Goal: Transaction & Acquisition: Subscribe to service/newsletter

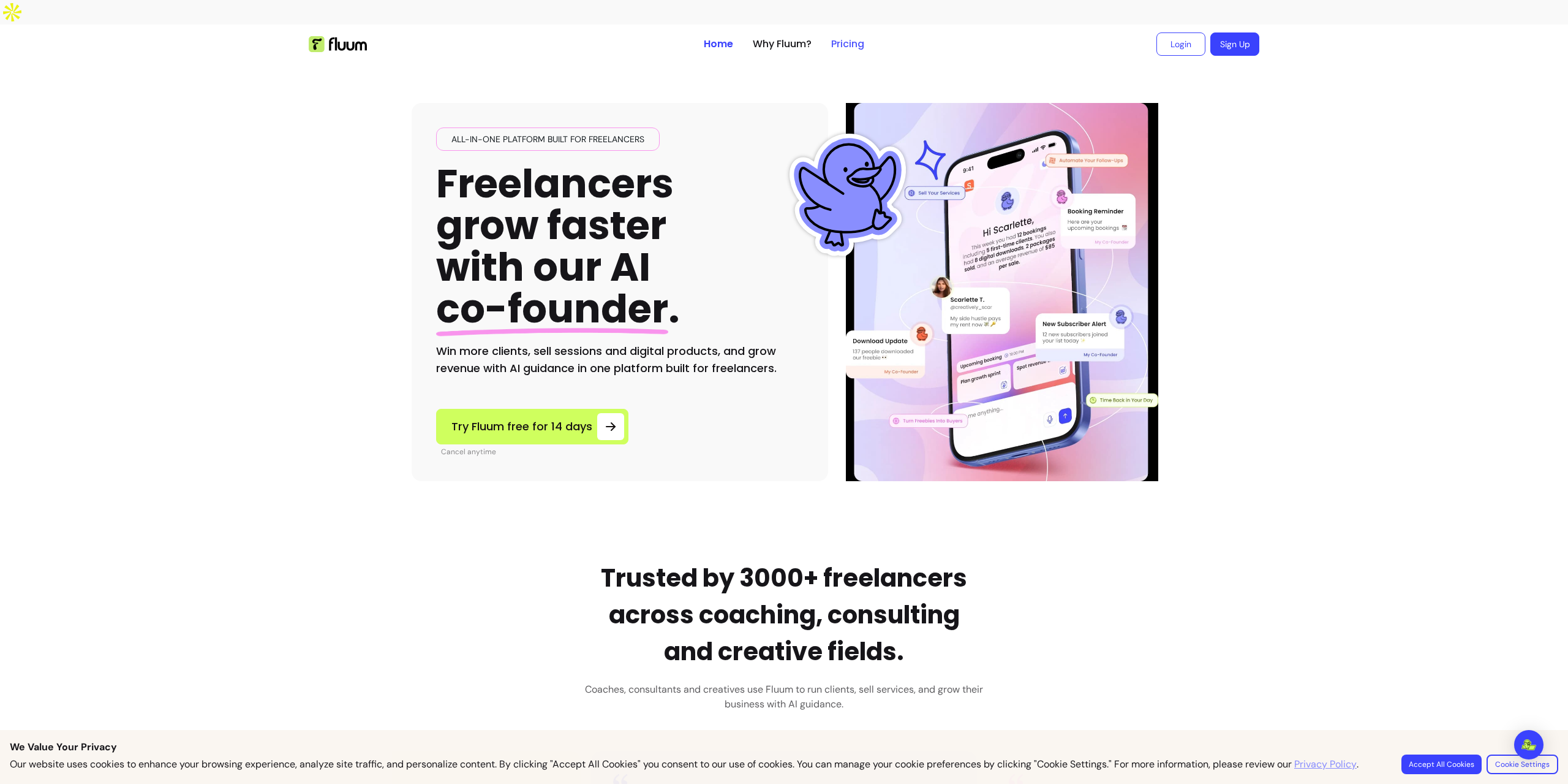
click at [845, 37] on link "Pricing" at bounding box center [847, 44] width 33 height 15
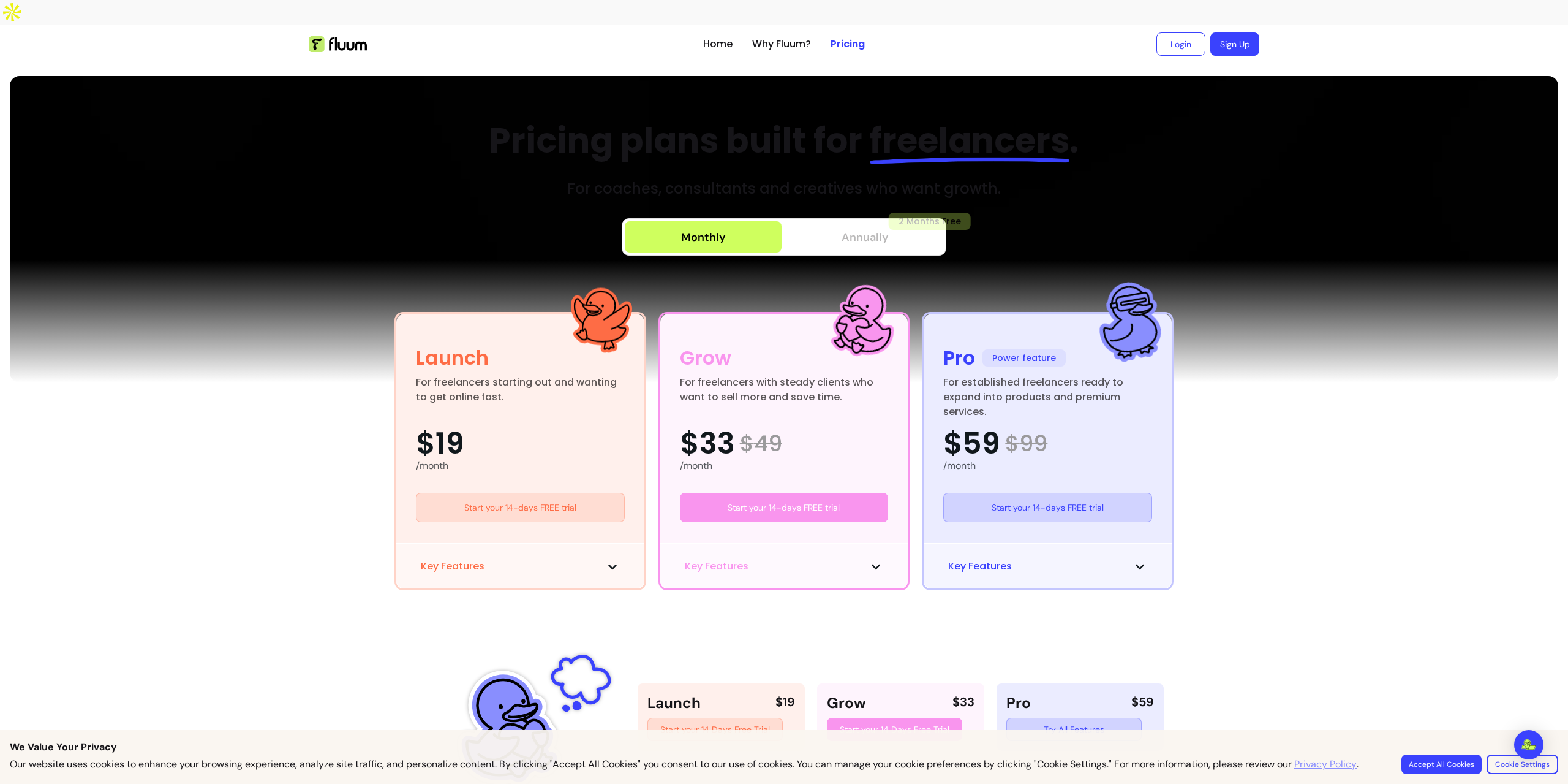
click at [812, 221] on button "Annually 2 Months Free" at bounding box center [864, 236] width 157 height 31
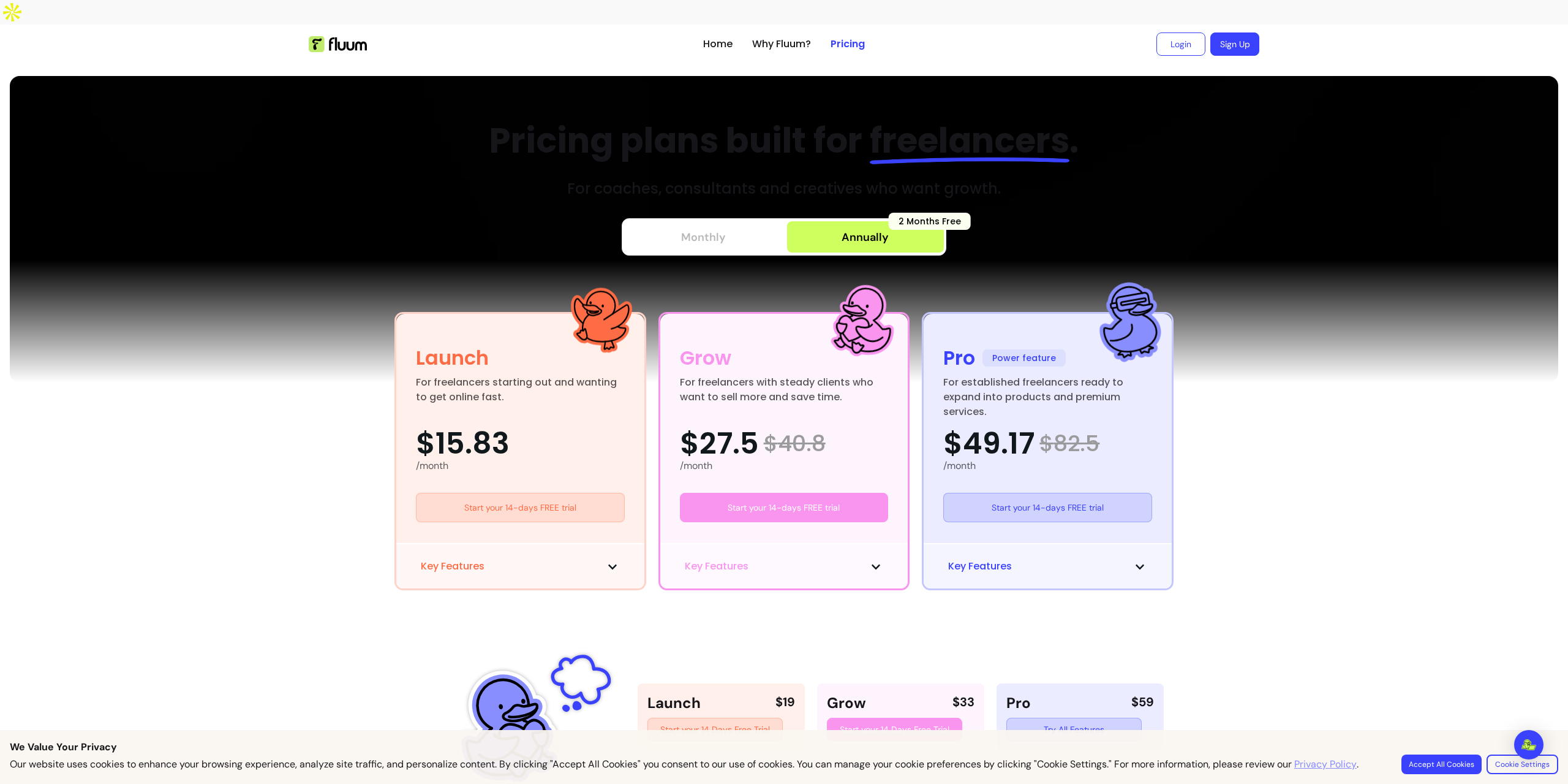
click at [725, 221] on button "Monthly" at bounding box center [702, 236] width 157 height 31
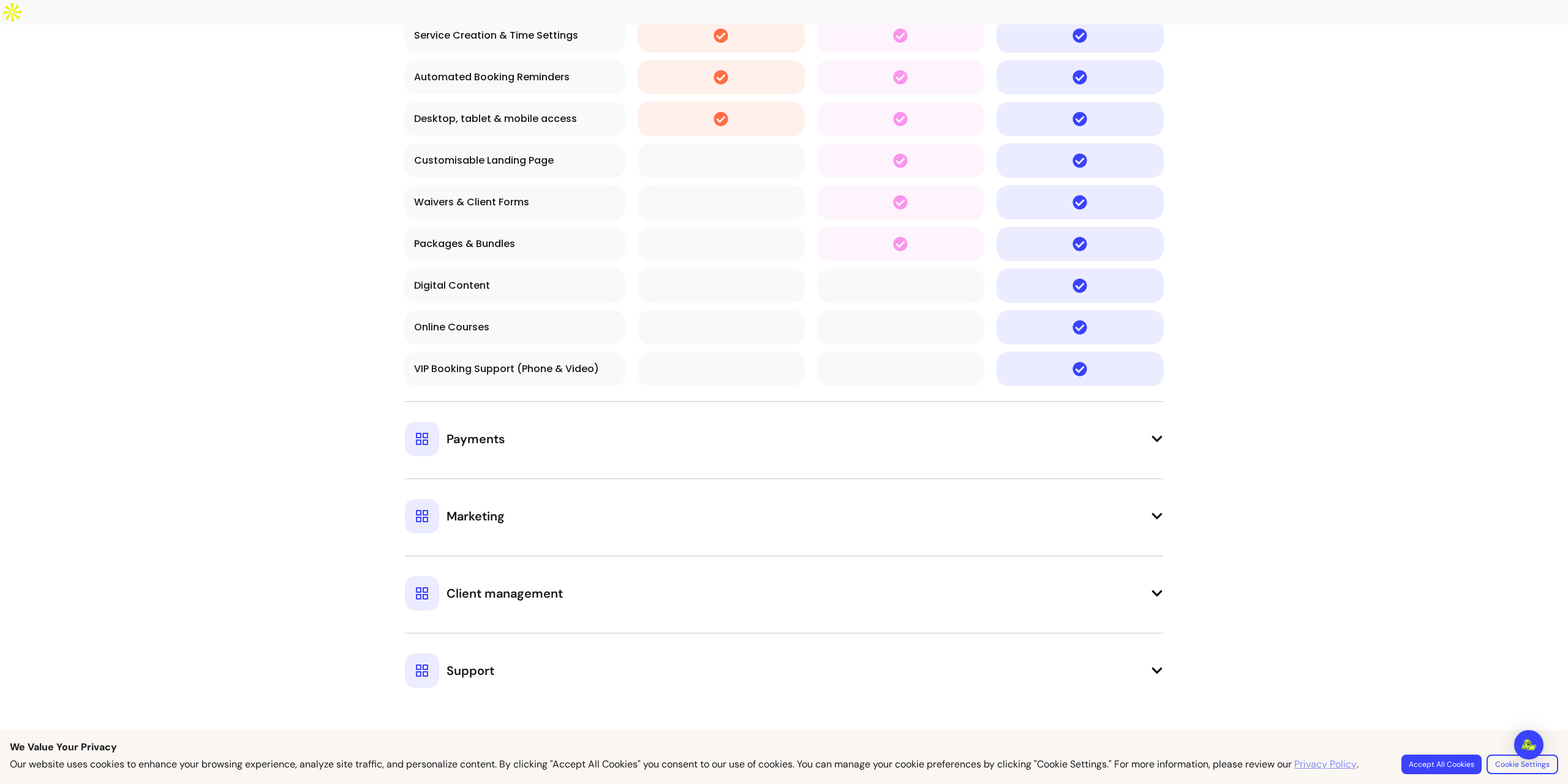
scroll to position [1041, 0]
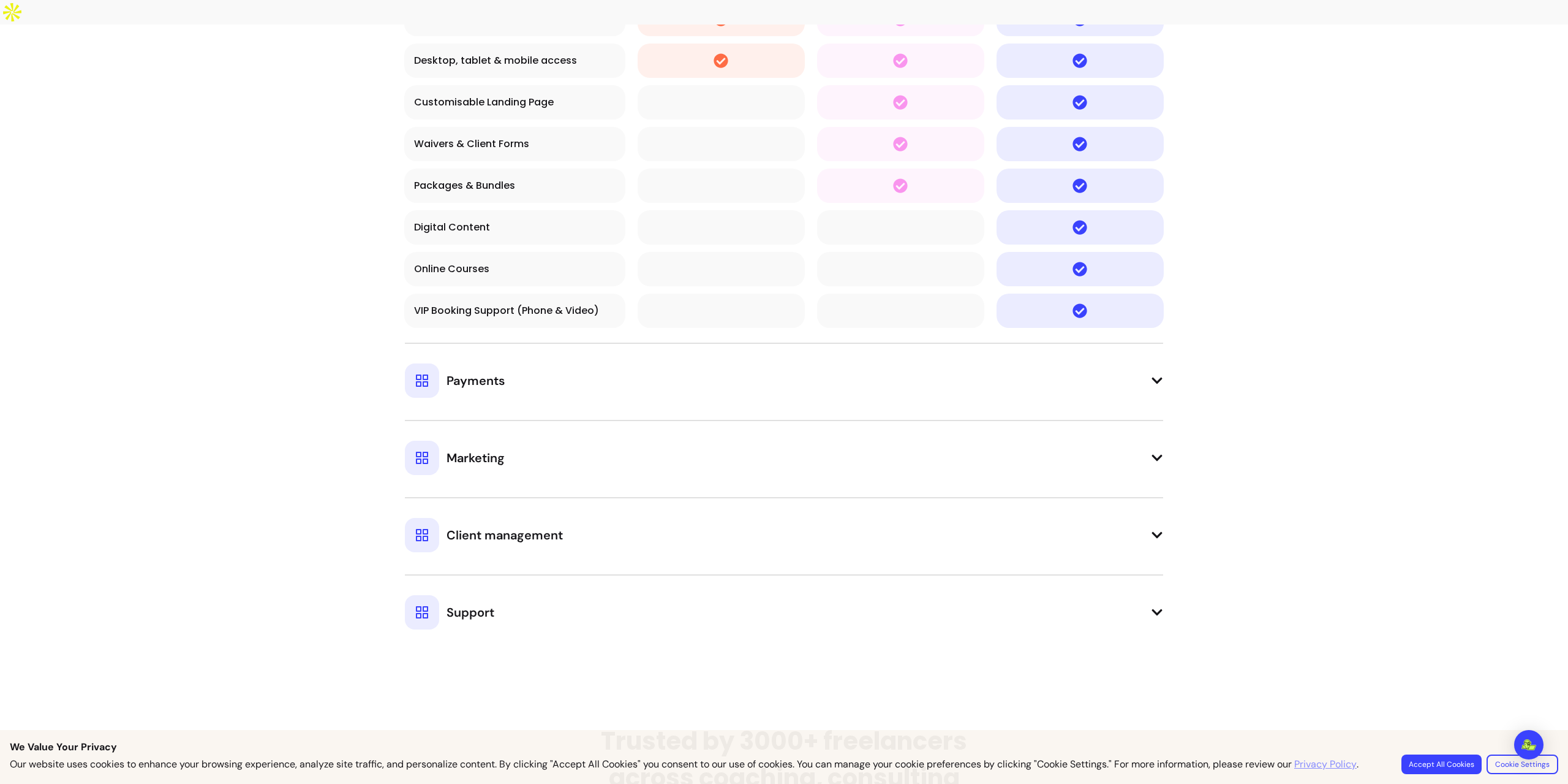
click at [1122, 358] on button "Payments" at bounding box center [784, 370] width 758 height 55
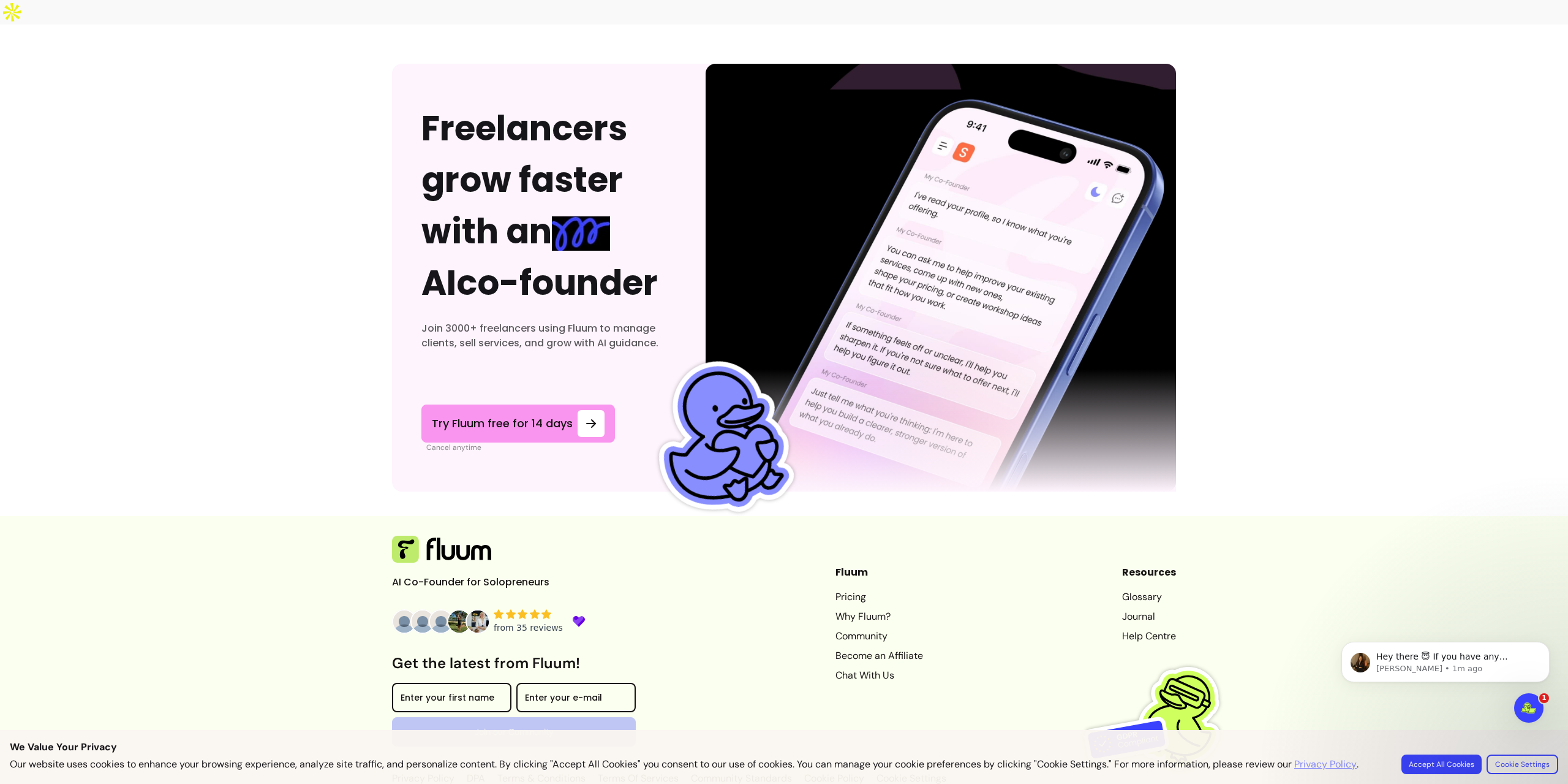
scroll to position [4008, 0]
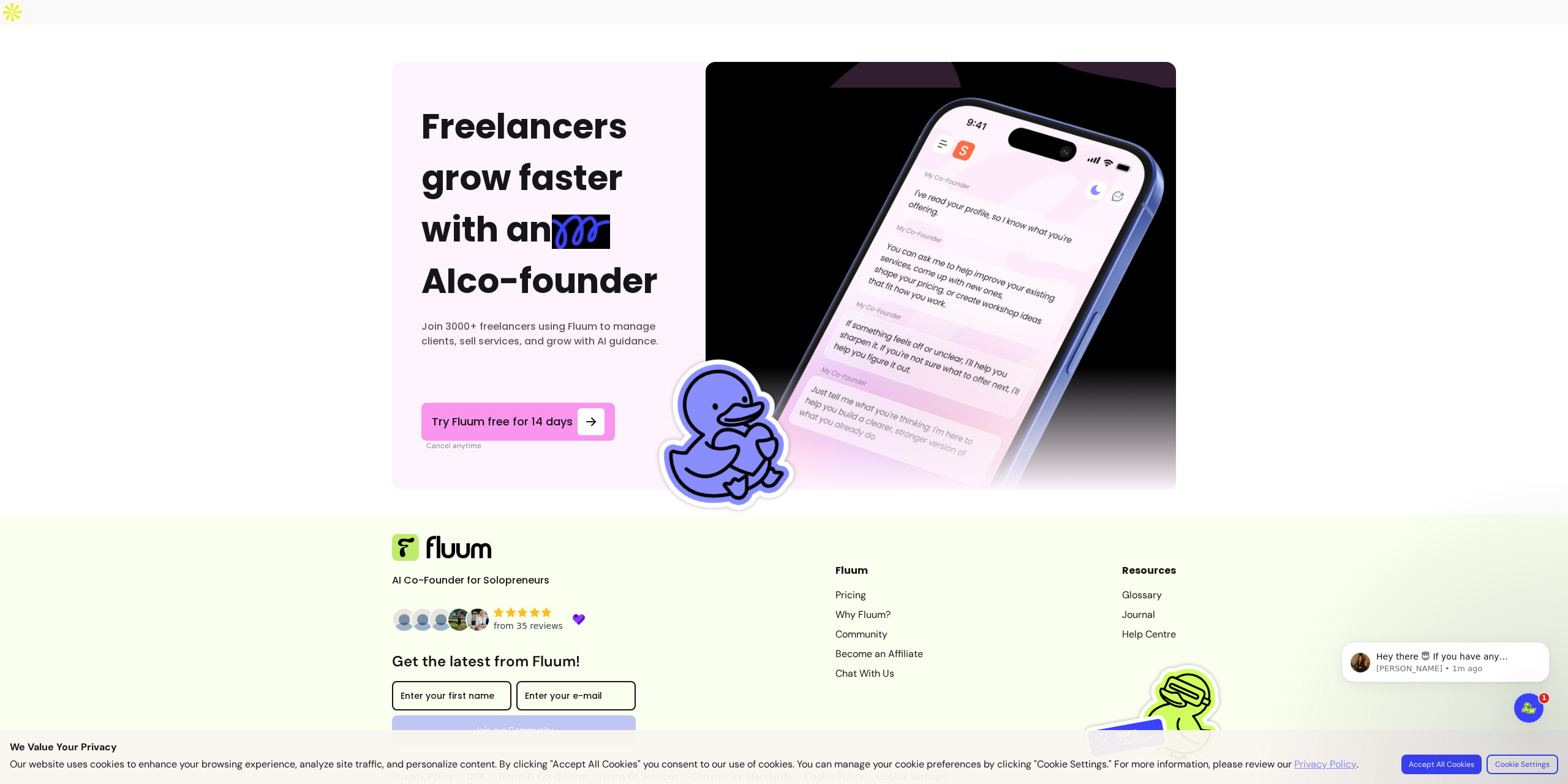
drag, startPoint x: 1518, startPoint y: 764, endPoint x: 1450, endPoint y: 765, distance: 68.0
click at [1467, 768] on div "Accept All Cookies Cookie Settings" at bounding box center [1479, 764] width 157 height 19
click at [1450, 765] on button "Accept All Cookies" at bounding box center [1441, 764] width 80 height 19
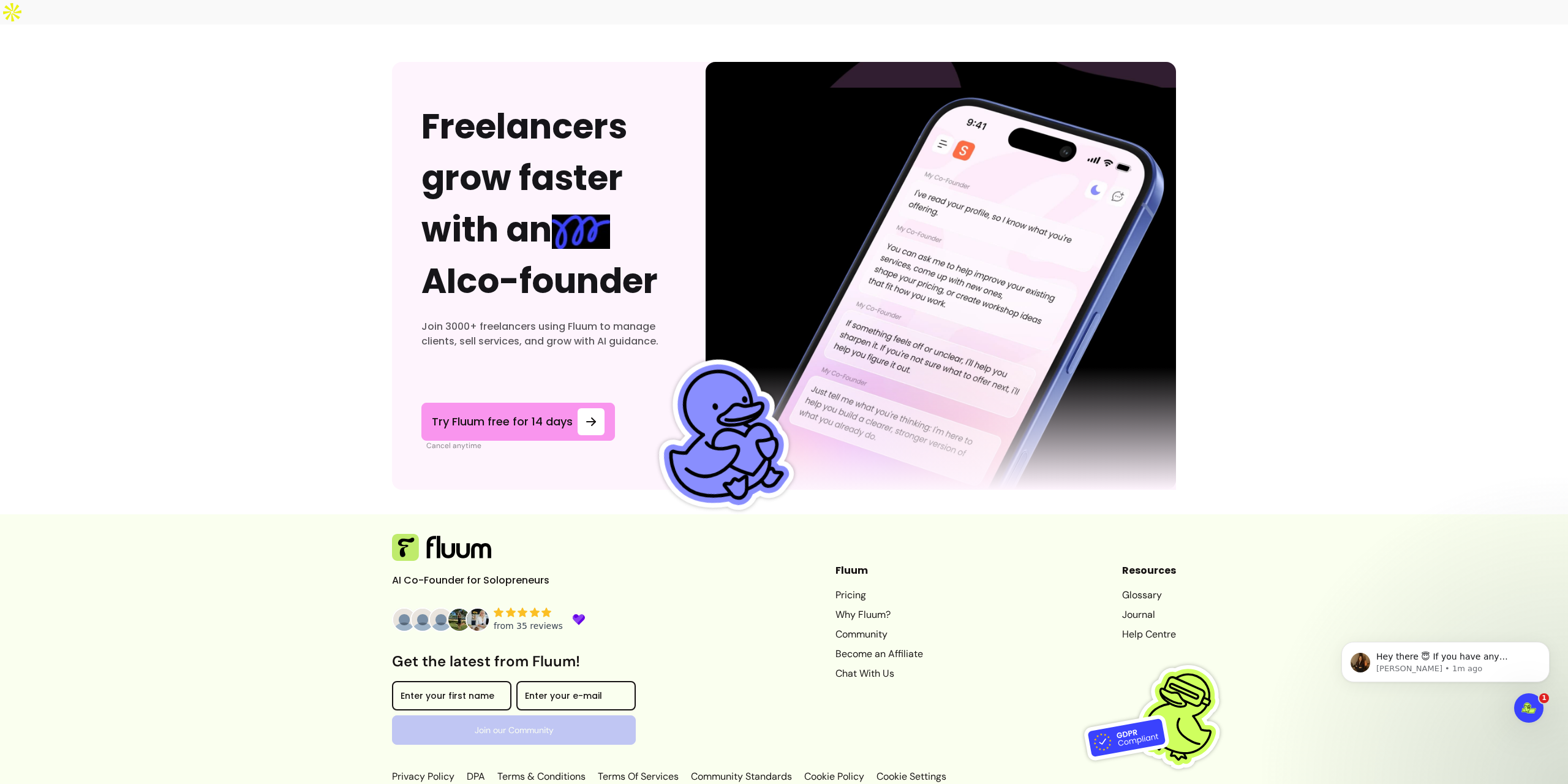
drag, startPoint x: 849, startPoint y: 778, endPoint x: 807, endPoint y: 776, distance: 42.0
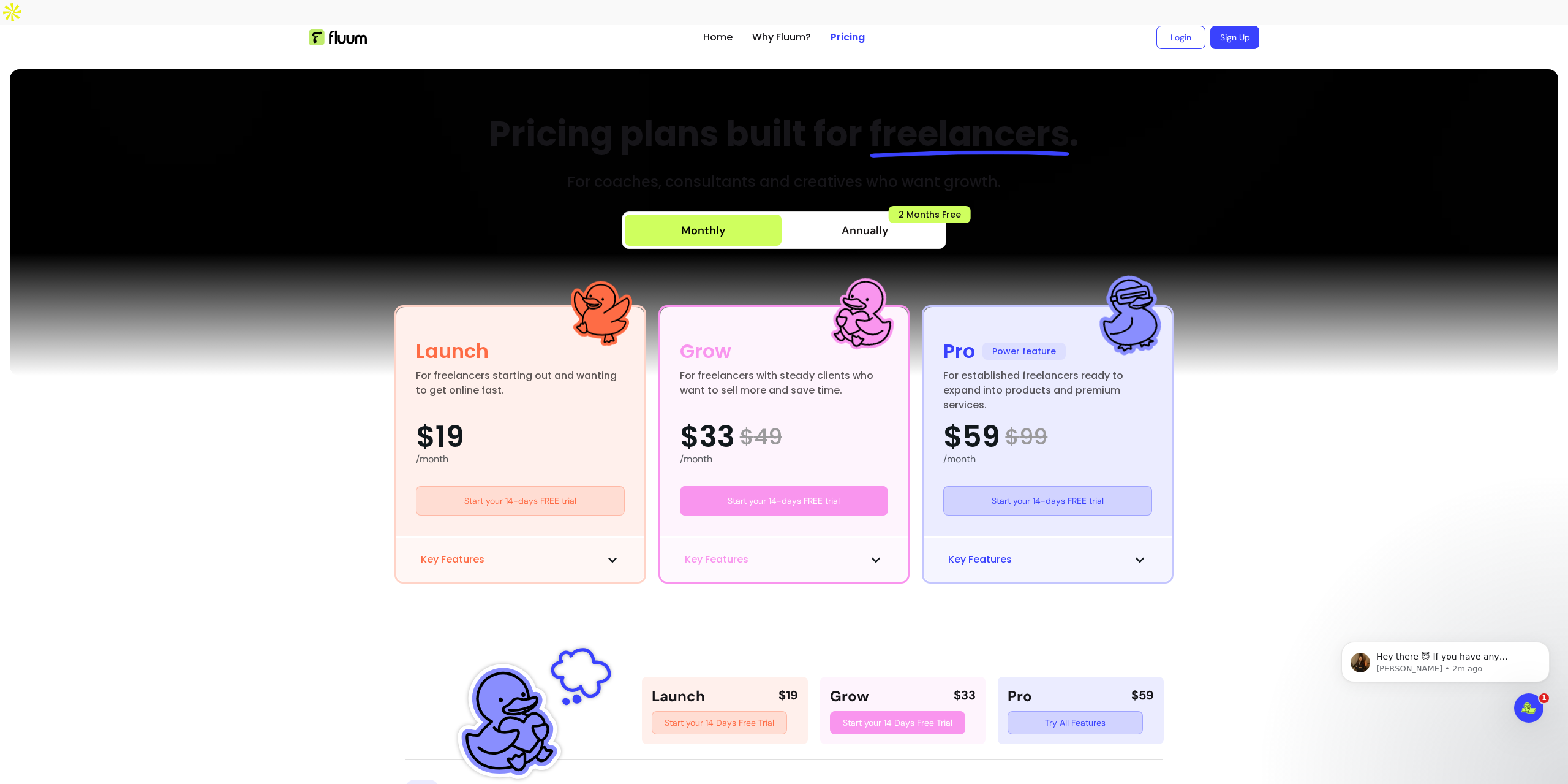
scroll to position [0, 0]
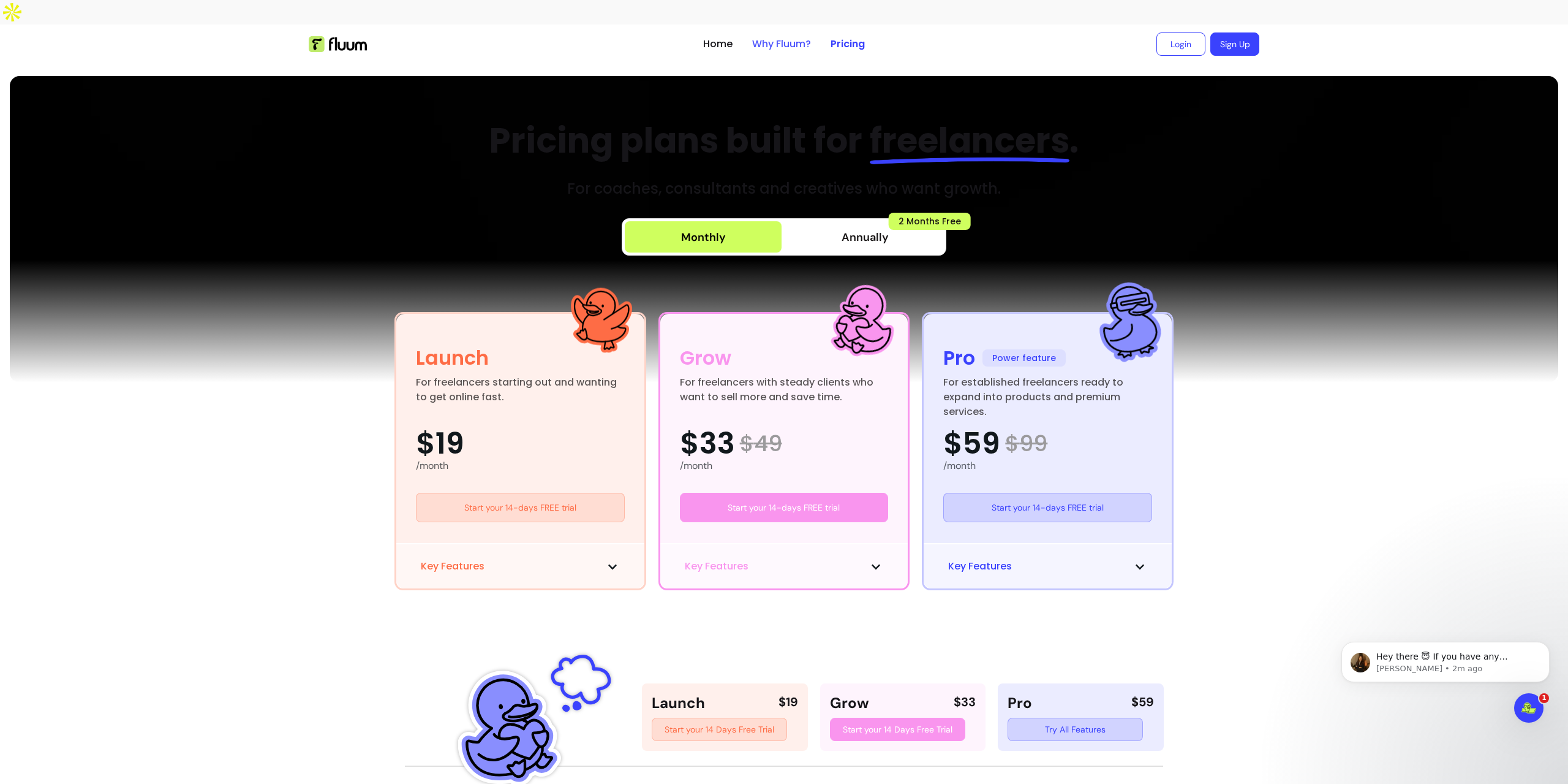
click at [777, 37] on link "Why Fluum?" at bounding box center [781, 44] width 58 height 15
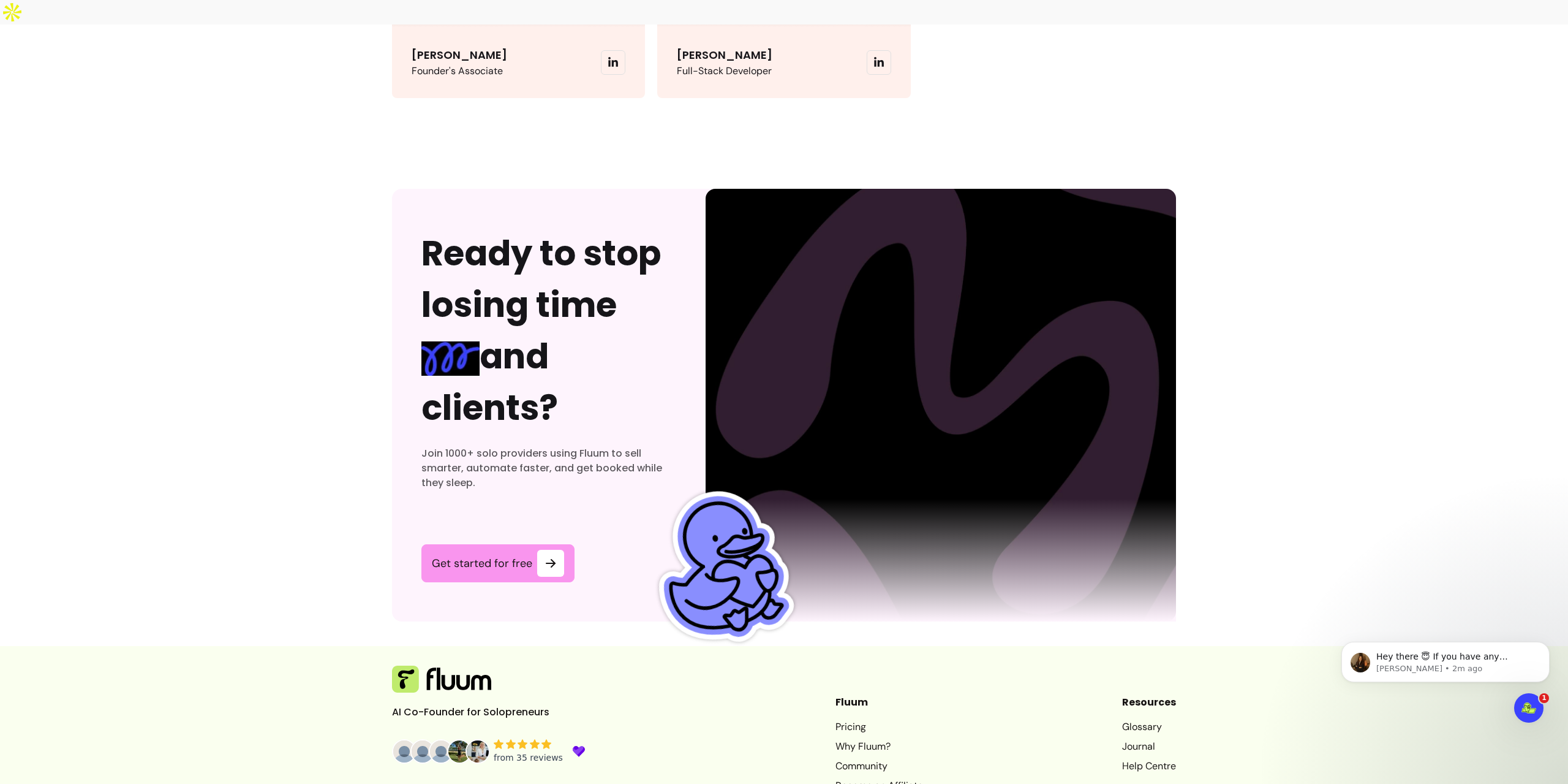
scroll to position [3676, 0]
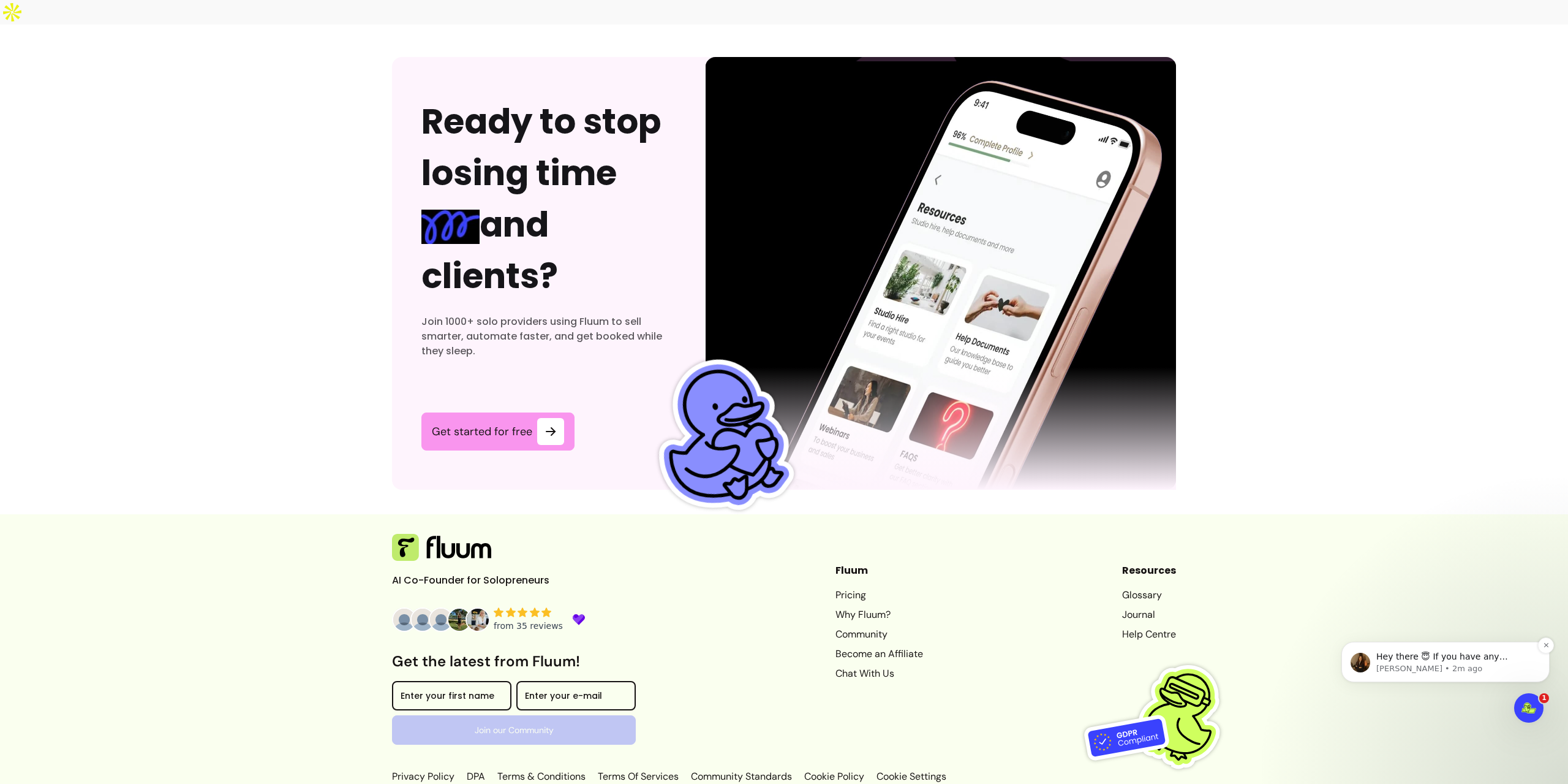
click at [1365, 665] on img "message notification from Roberta, 2m ago. Hey there 😇 If you have any question…" at bounding box center [1360, 662] width 19 height 19
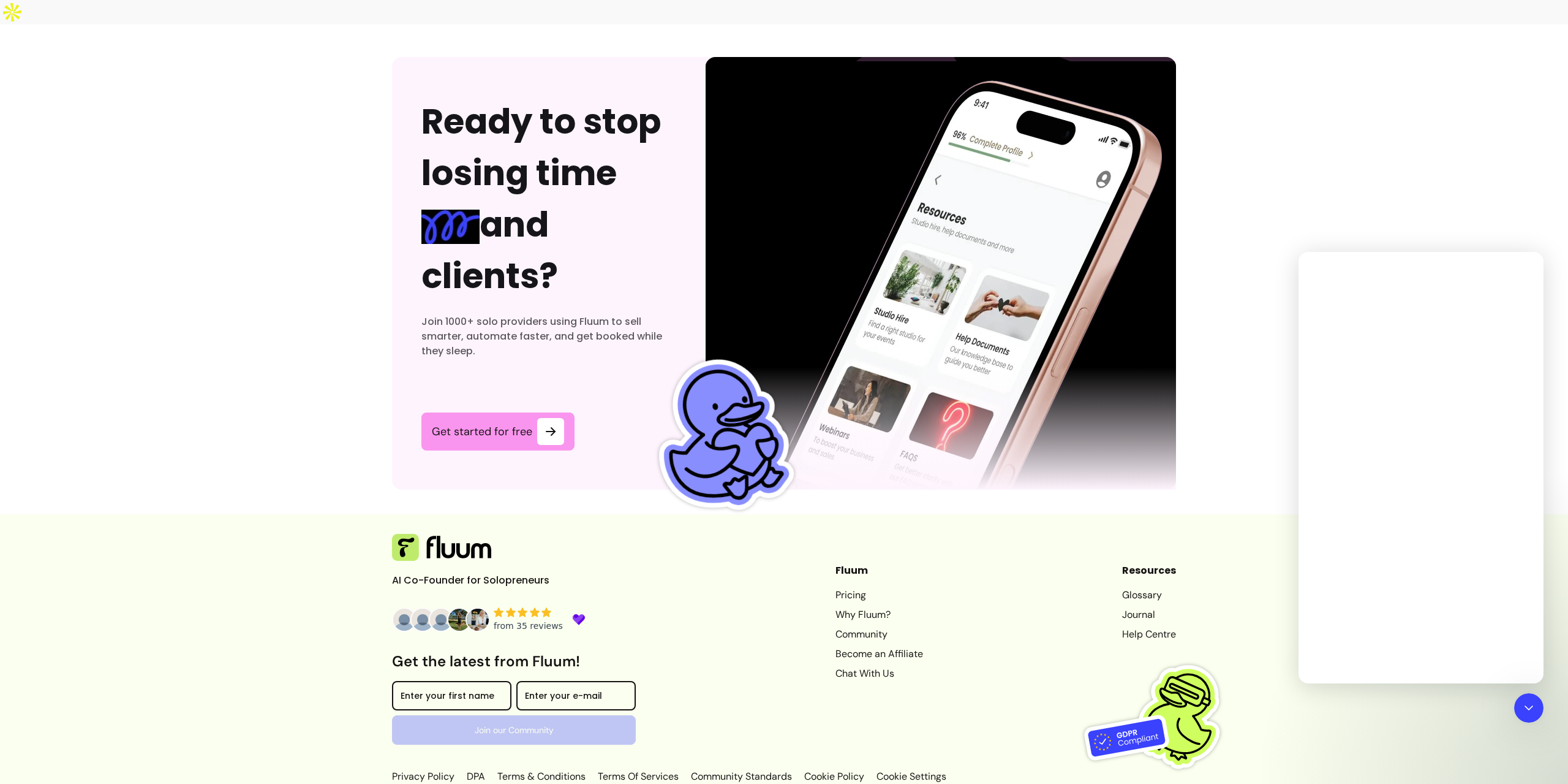
drag, startPoint x: 2659, startPoint y: 913, endPoint x: 1374, endPoint y: 660, distance: 1309.7
click at [1373, 660] on div "Intercom messenger" at bounding box center [1420, 487] width 245 height 392
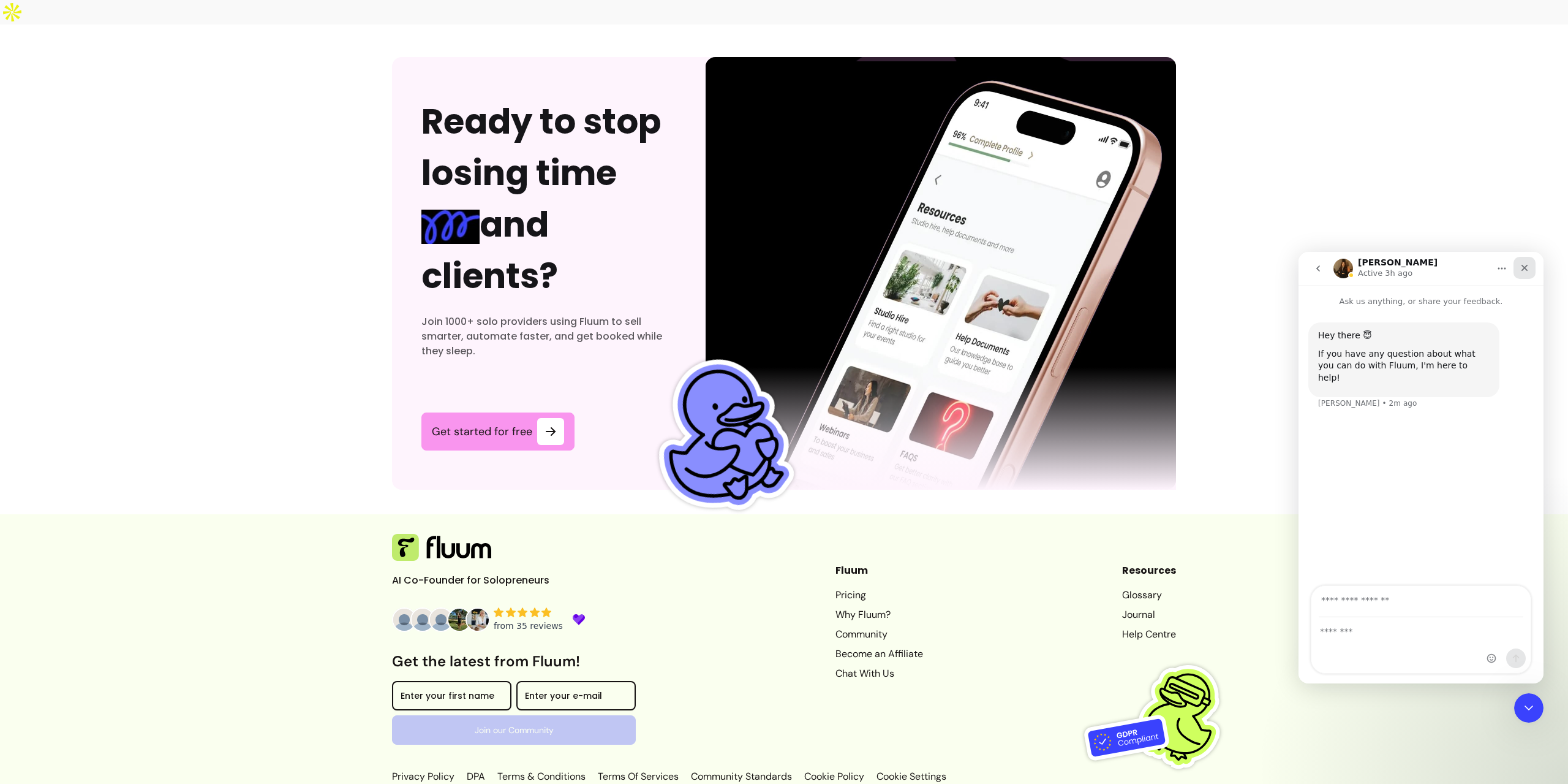
click at [1525, 268] on icon "Close" at bounding box center [1525, 268] width 7 height 7
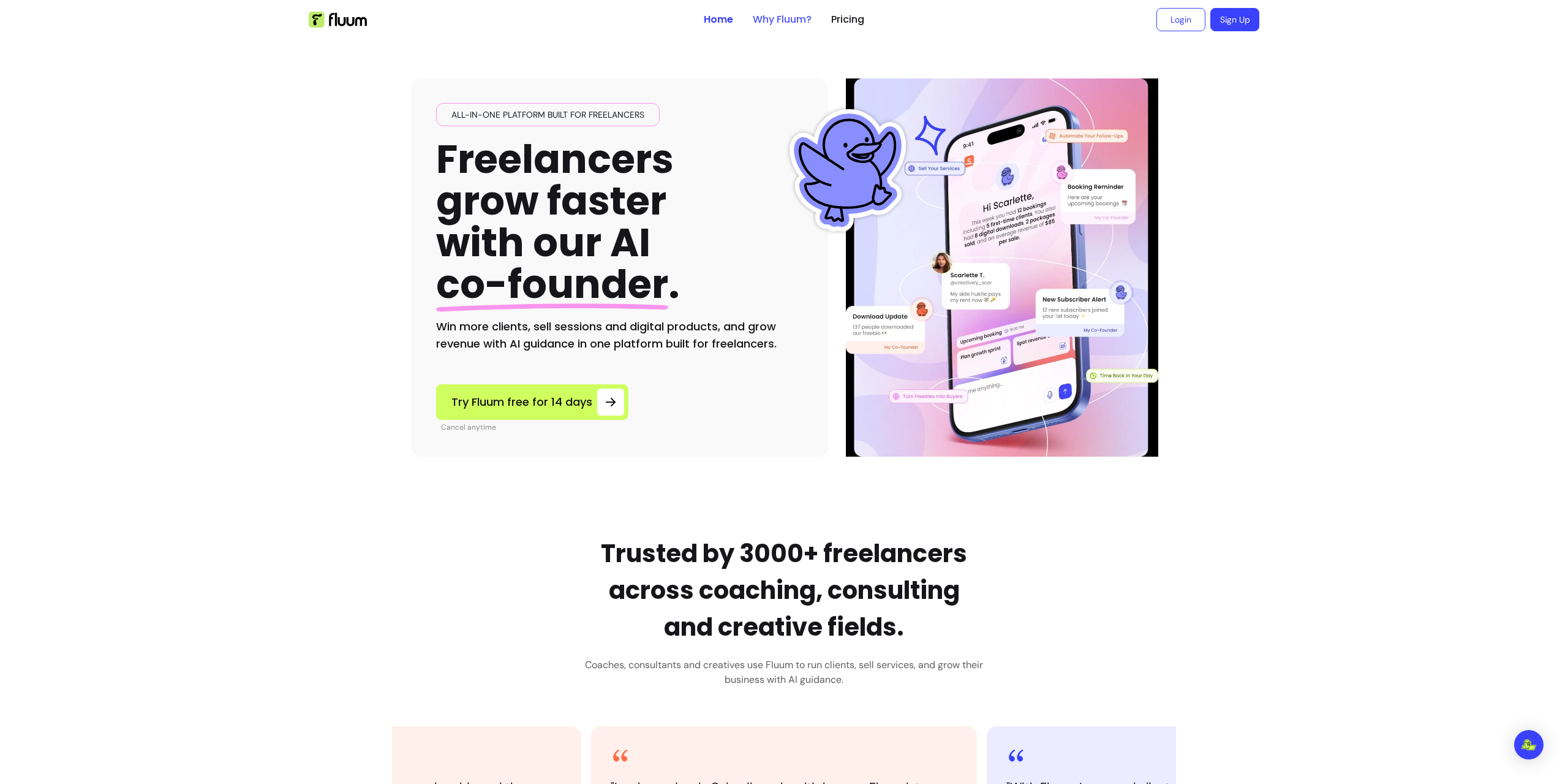
click at [786, 18] on link "Why Fluum?" at bounding box center [782, 19] width 58 height 15
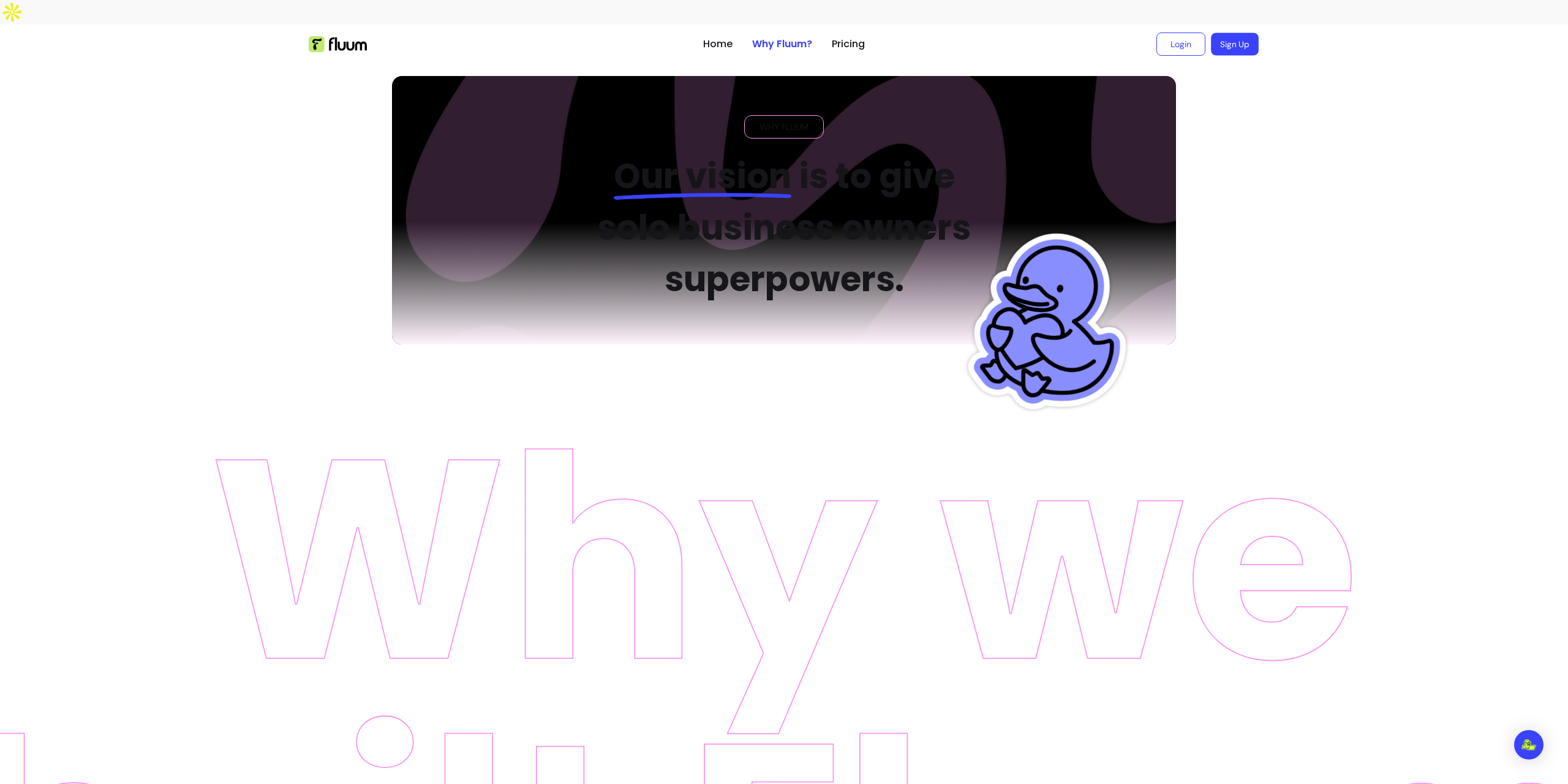
click at [1224, 33] on link "Sign Up" at bounding box center [1235, 44] width 48 height 23
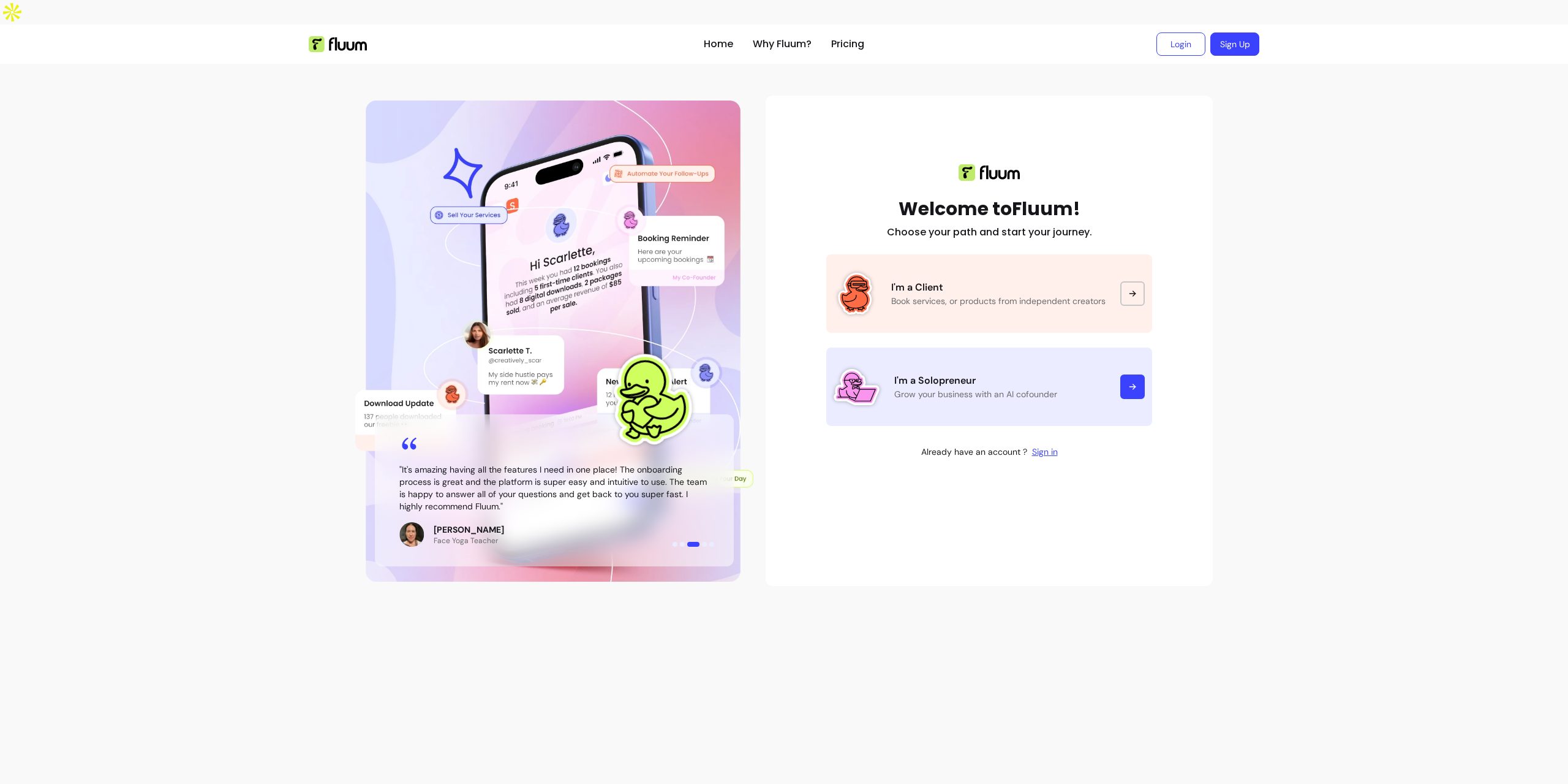
click at [1130, 381] on icon at bounding box center [1132, 386] width 10 height 10
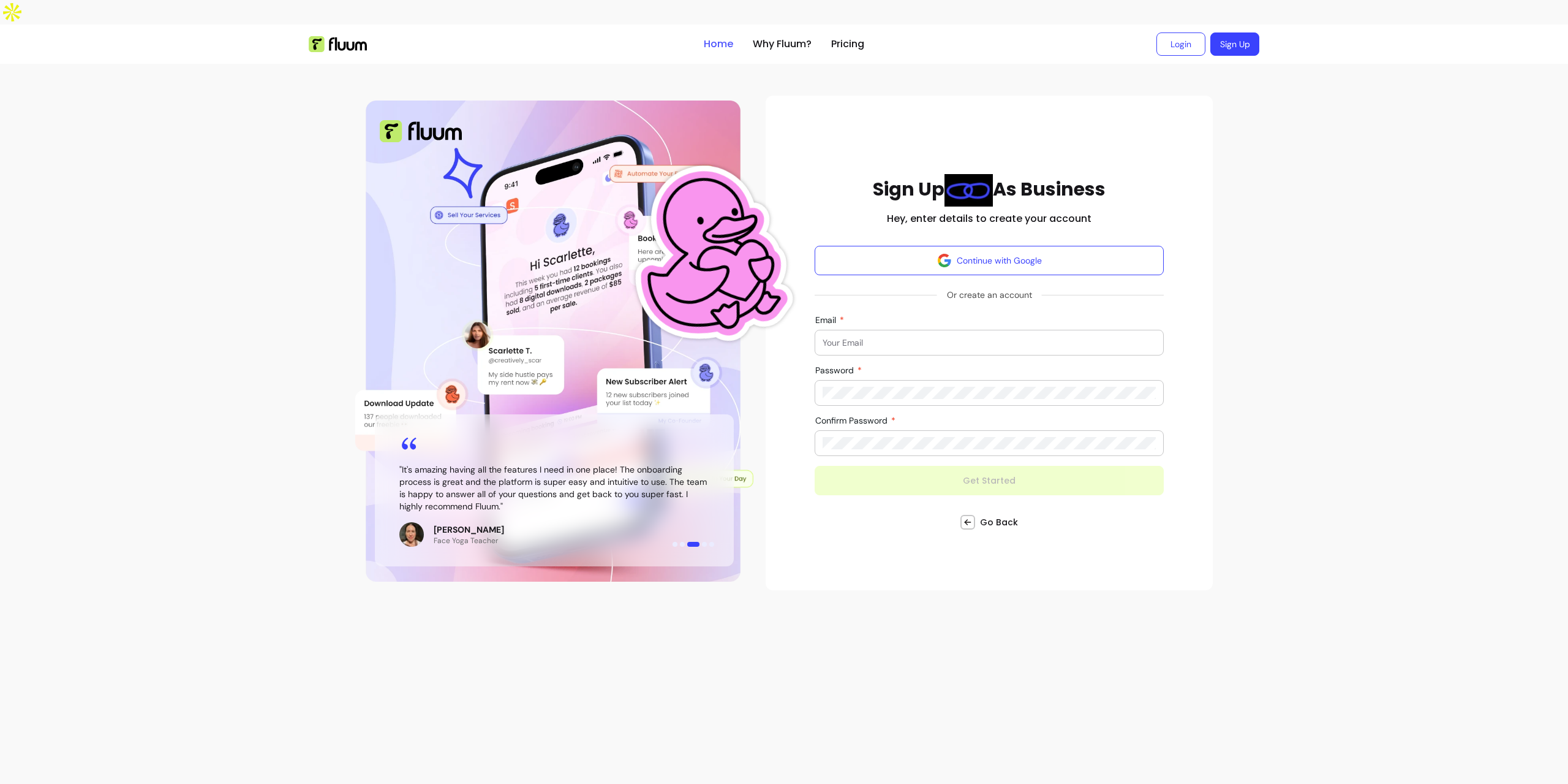
click at [715, 37] on link "Home" at bounding box center [718, 44] width 29 height 15
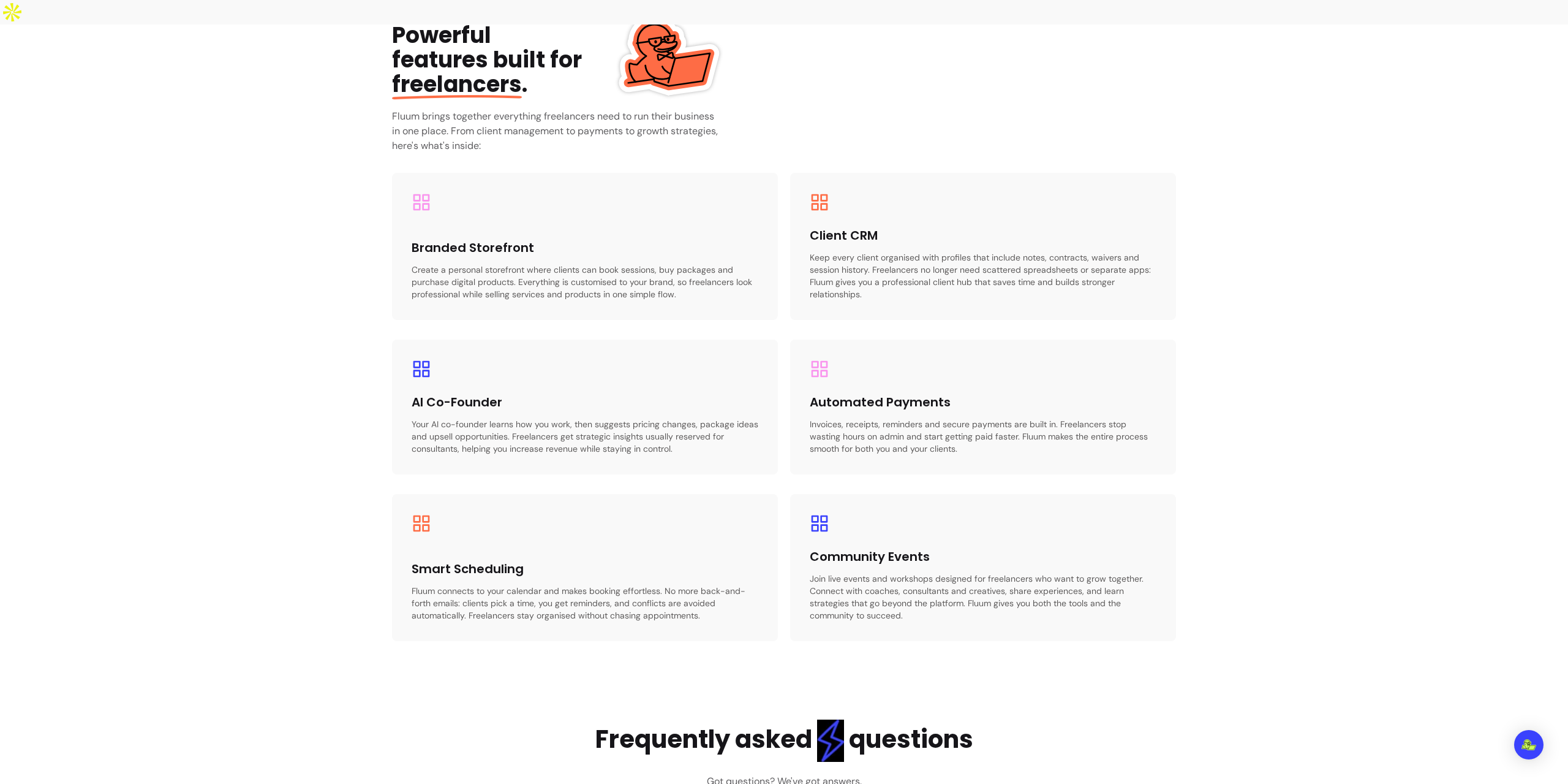
scroll to position [1900, 0]
